Goal: Check status: Check status

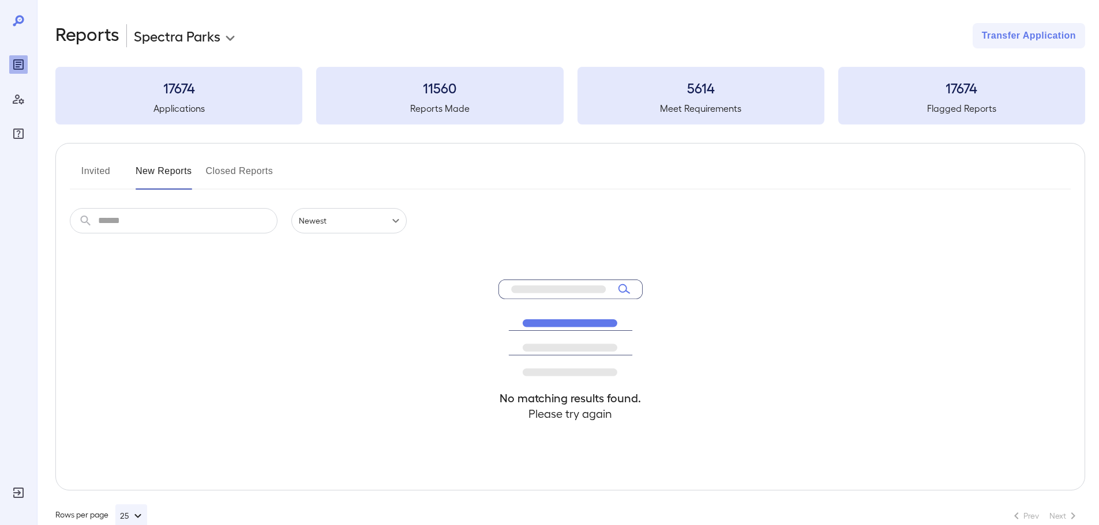
click at [103, 167] on button "Invited" at bounding box center [96, 176] width 52 height 28
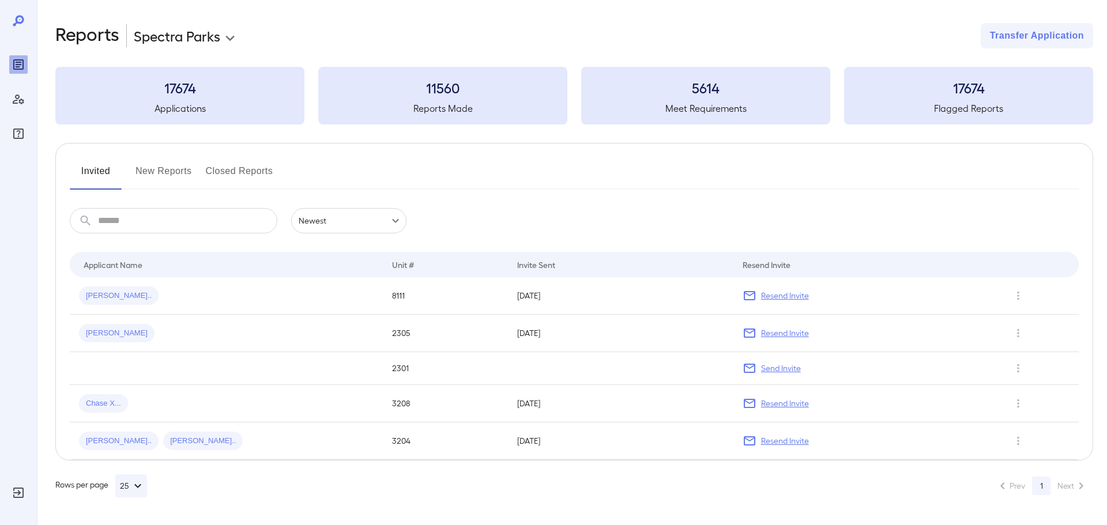
click at [157, 174] on button "New Reports" at bounding box center [164, 176] width 57 height 28
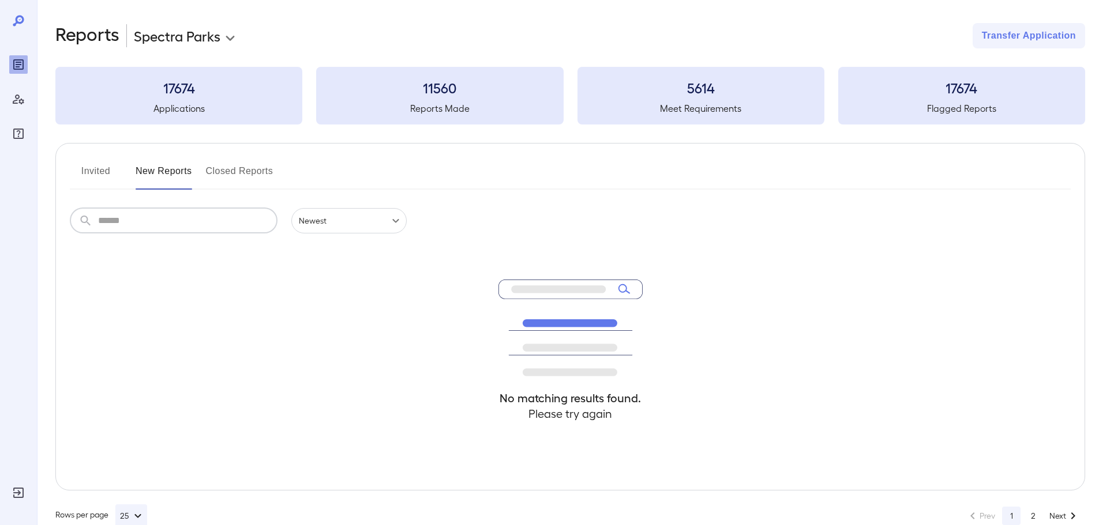
click at [201, 231] on input "text" at bounding box center [187, 220] width 179 height 25
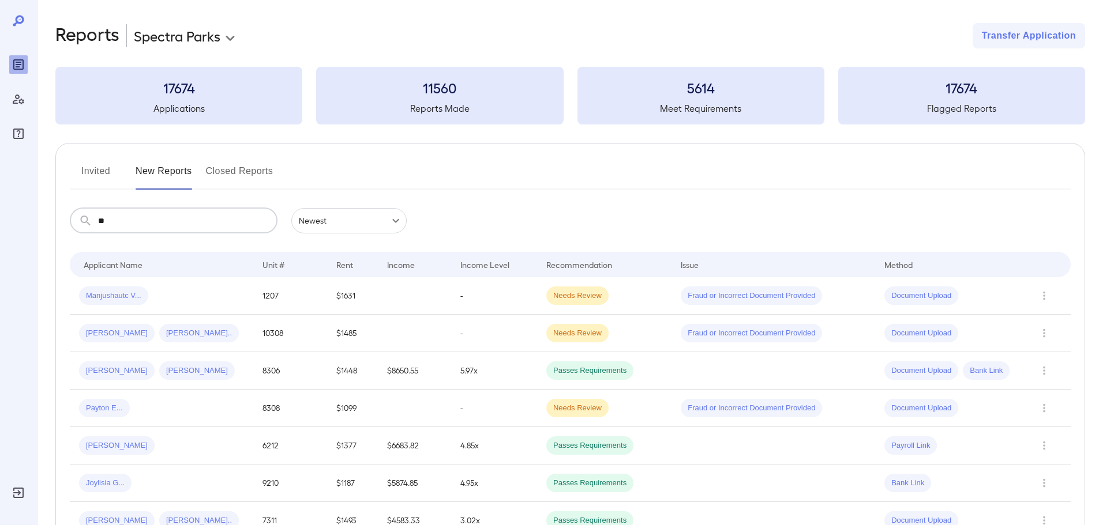
type input "*"
click at [276, 299] on td "1207" at bounding box center [289, 295] width 73 height 37
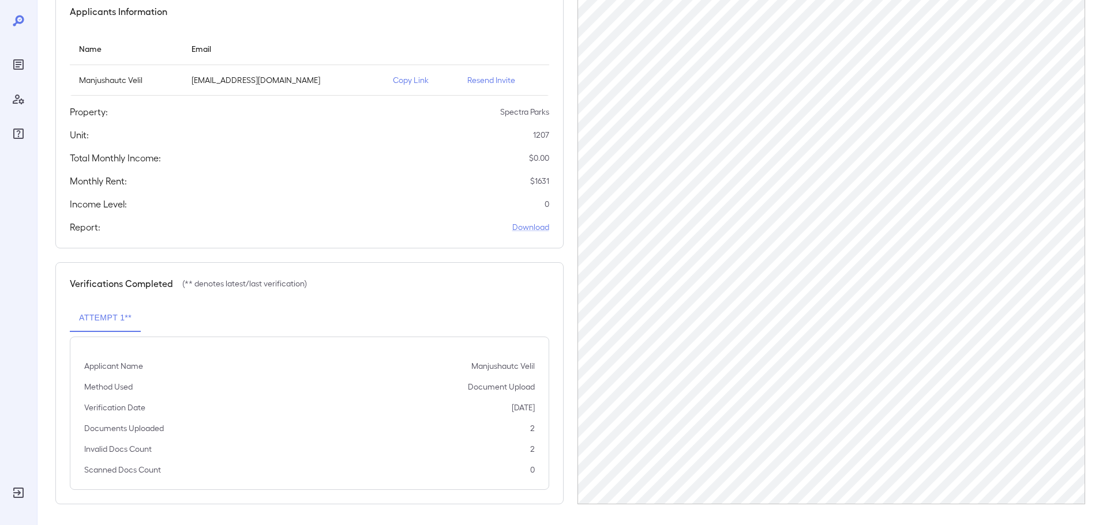
scroll to position [116, 0]
